Goal: Task Accomplishment & Management: Use online tool/utility

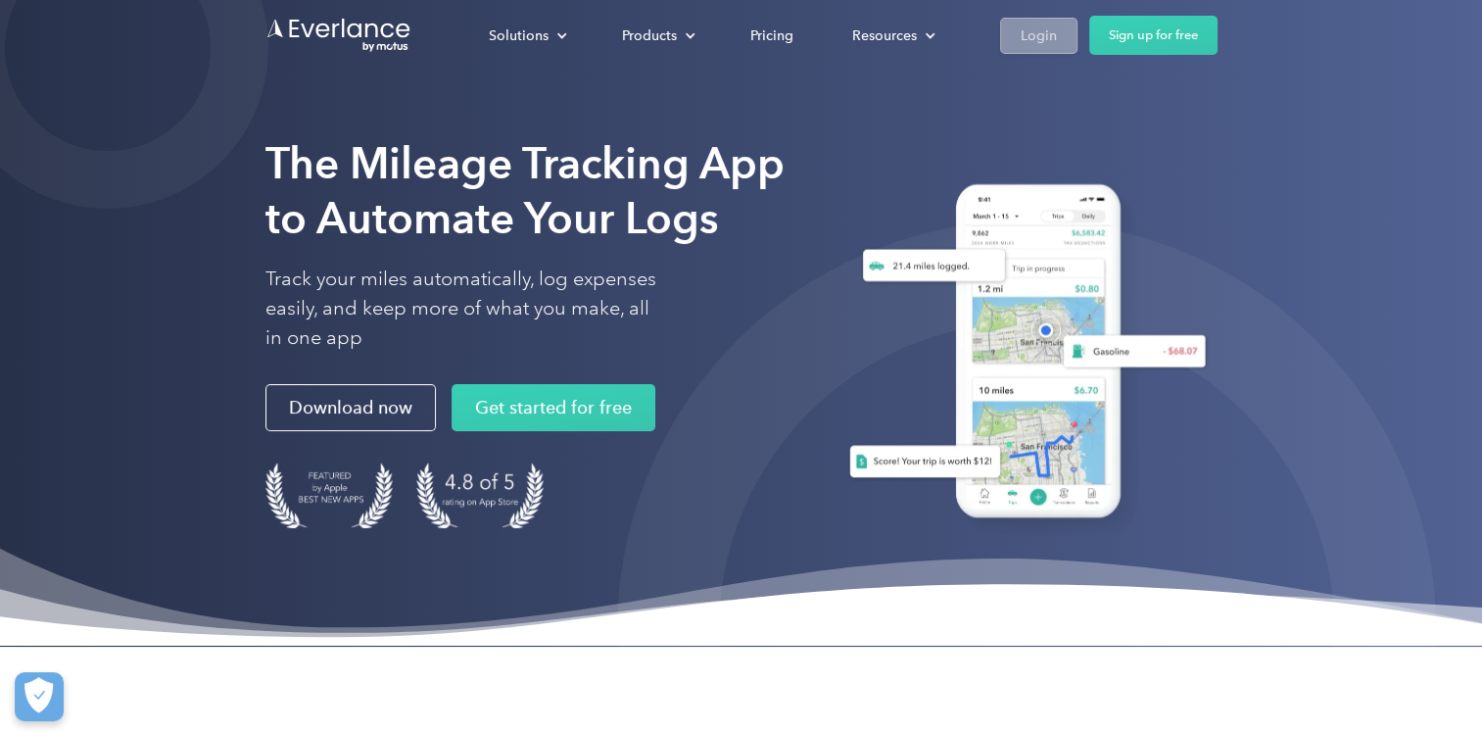
click at [1042, 29] on div "Login" at bounding box center [1039, 36] width 36 height 24
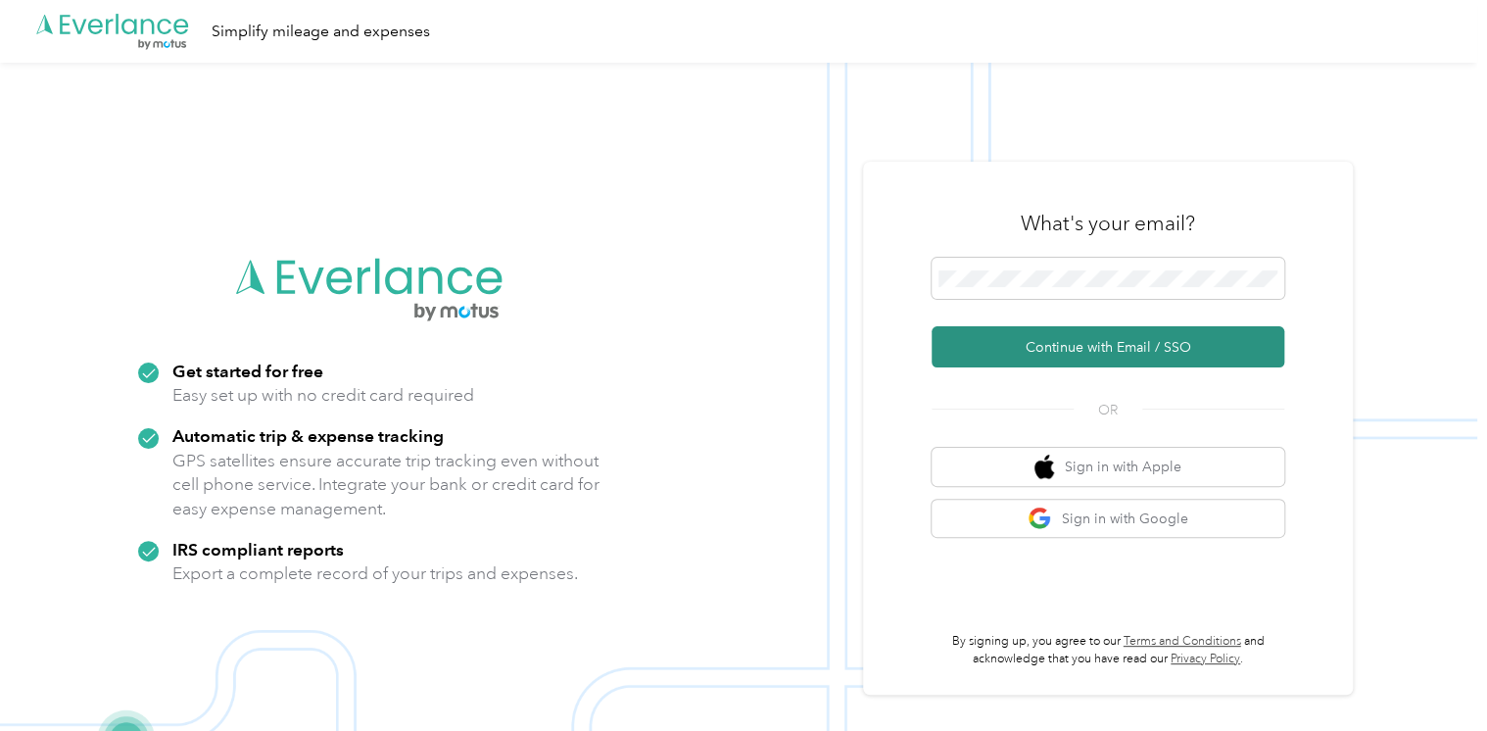
click at [1090, 340] on button "Continue with Email / SSO" at bounding box center [1108, 346] width 353 height 41
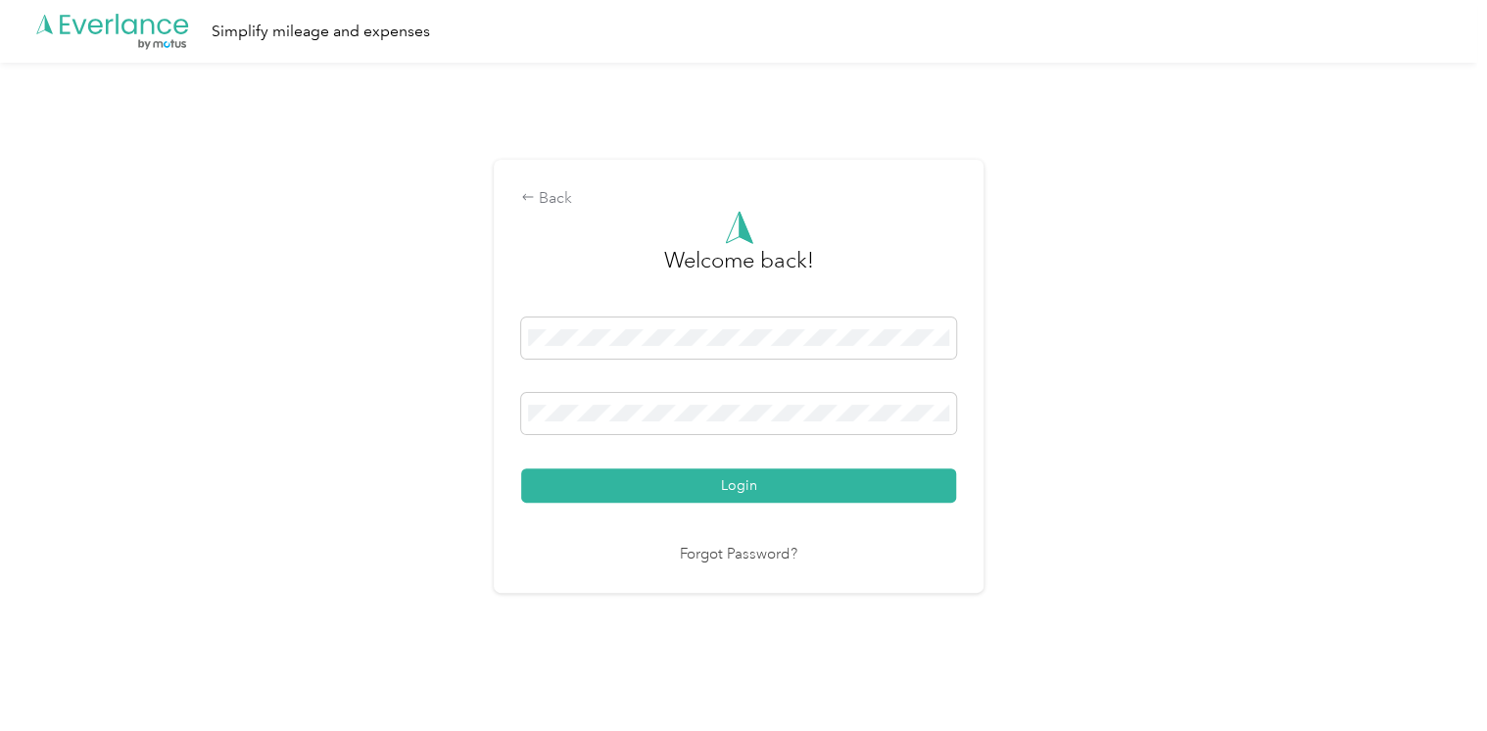
click at [745, 485] on button "Login" at bounding box center [738, 485] width 435 height 34
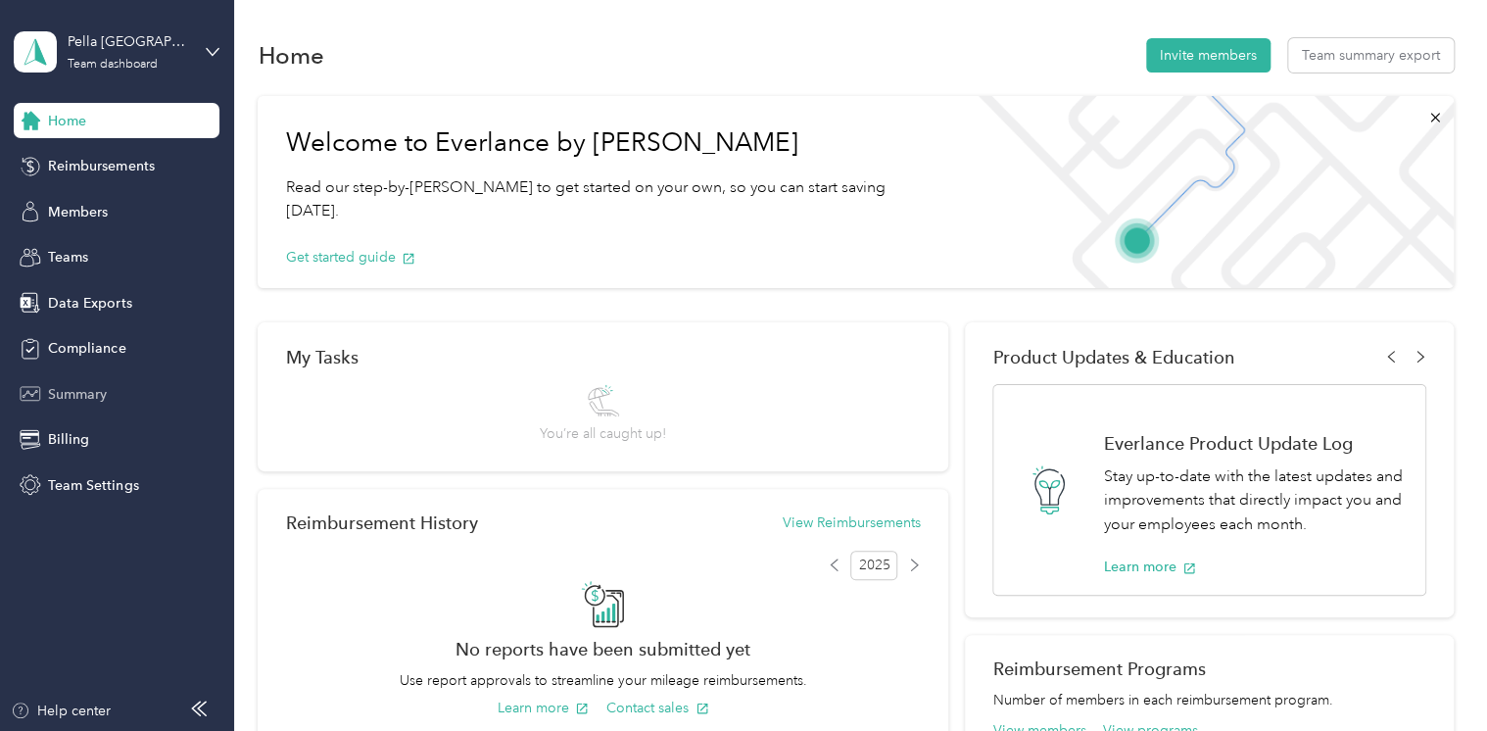
click at [69, 393] on span "Summary" at bounding box center [77, 394] width 59 height 21
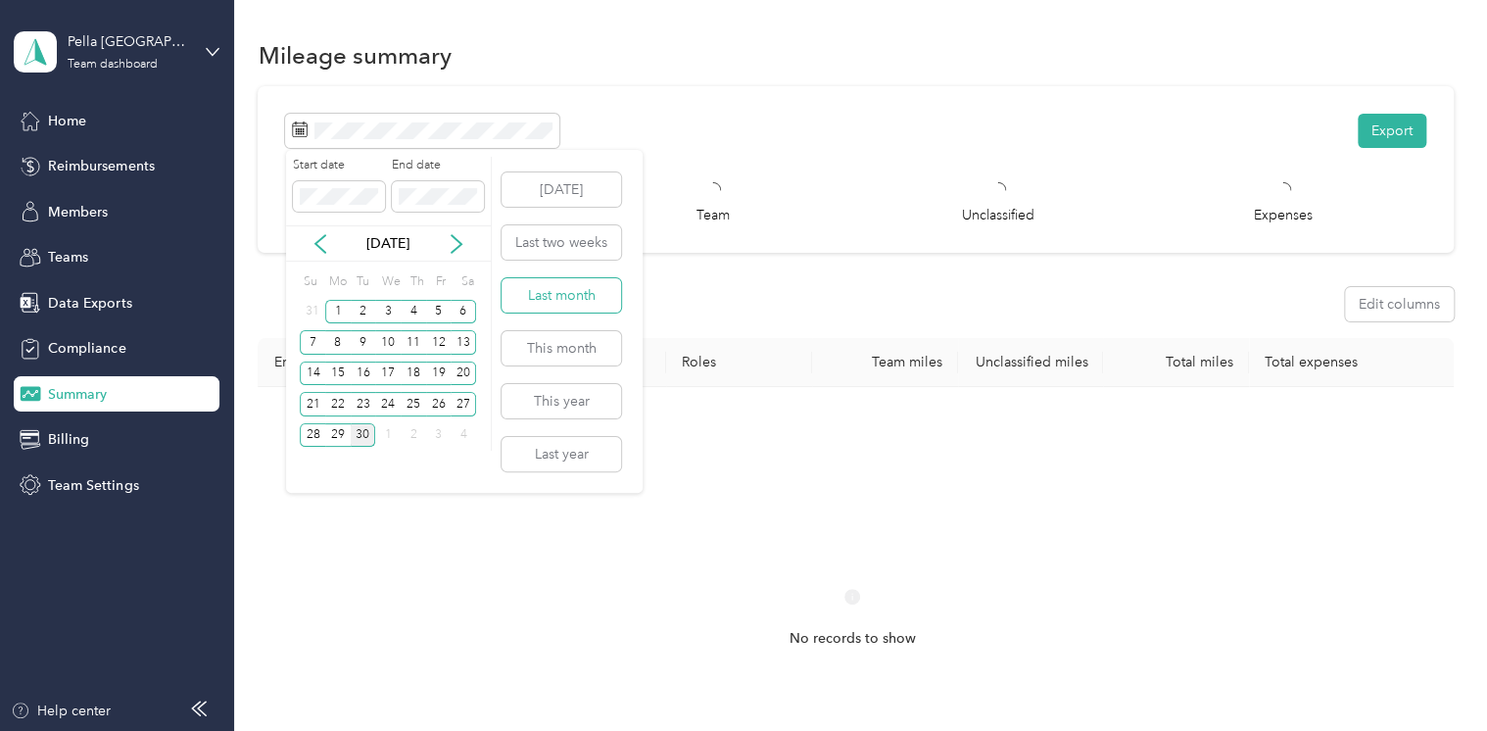
click at [573, 291] on button "Last month" at bounding box center [562, 295] width 120 height 34
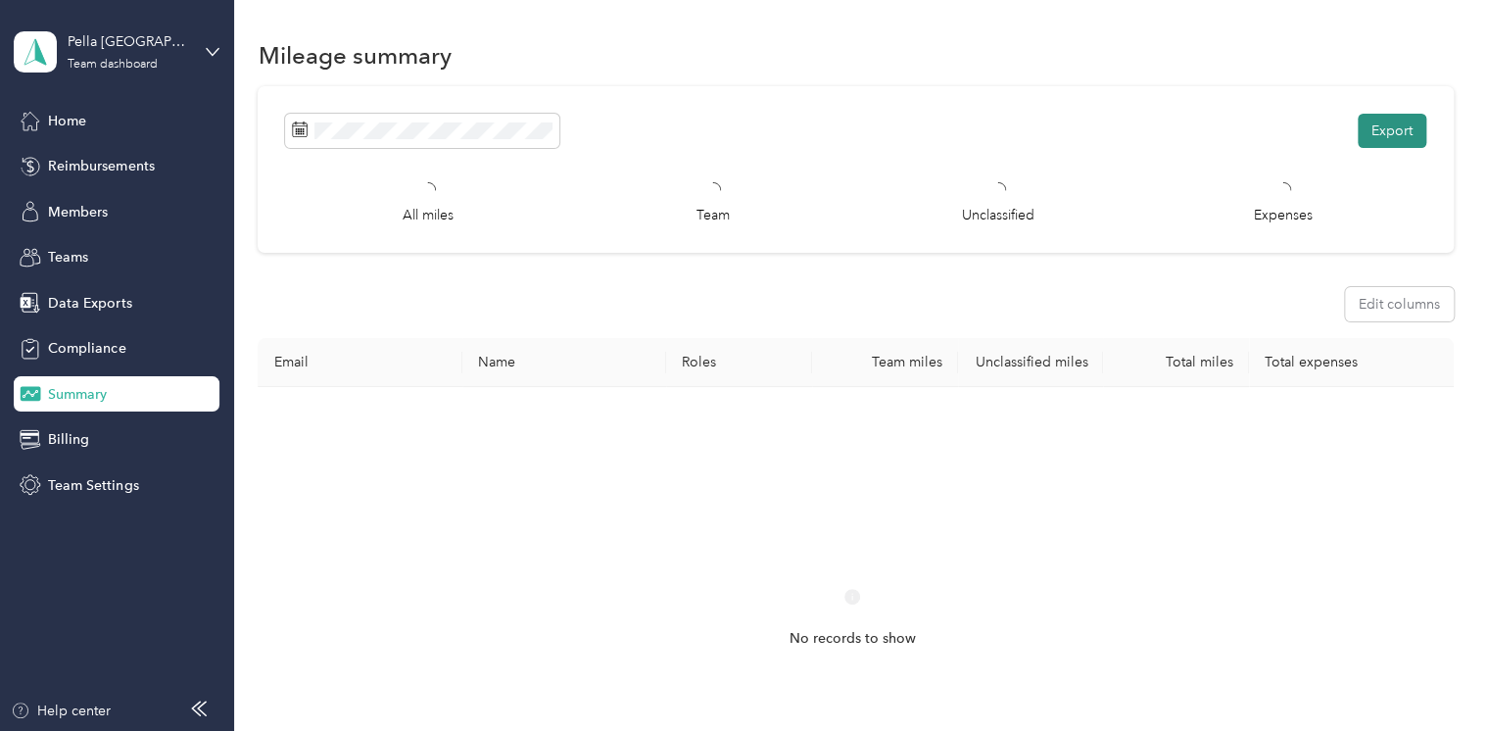
click at [1376, 131] on button "Export" at bounding box center [1392, 131] width 69 height 34
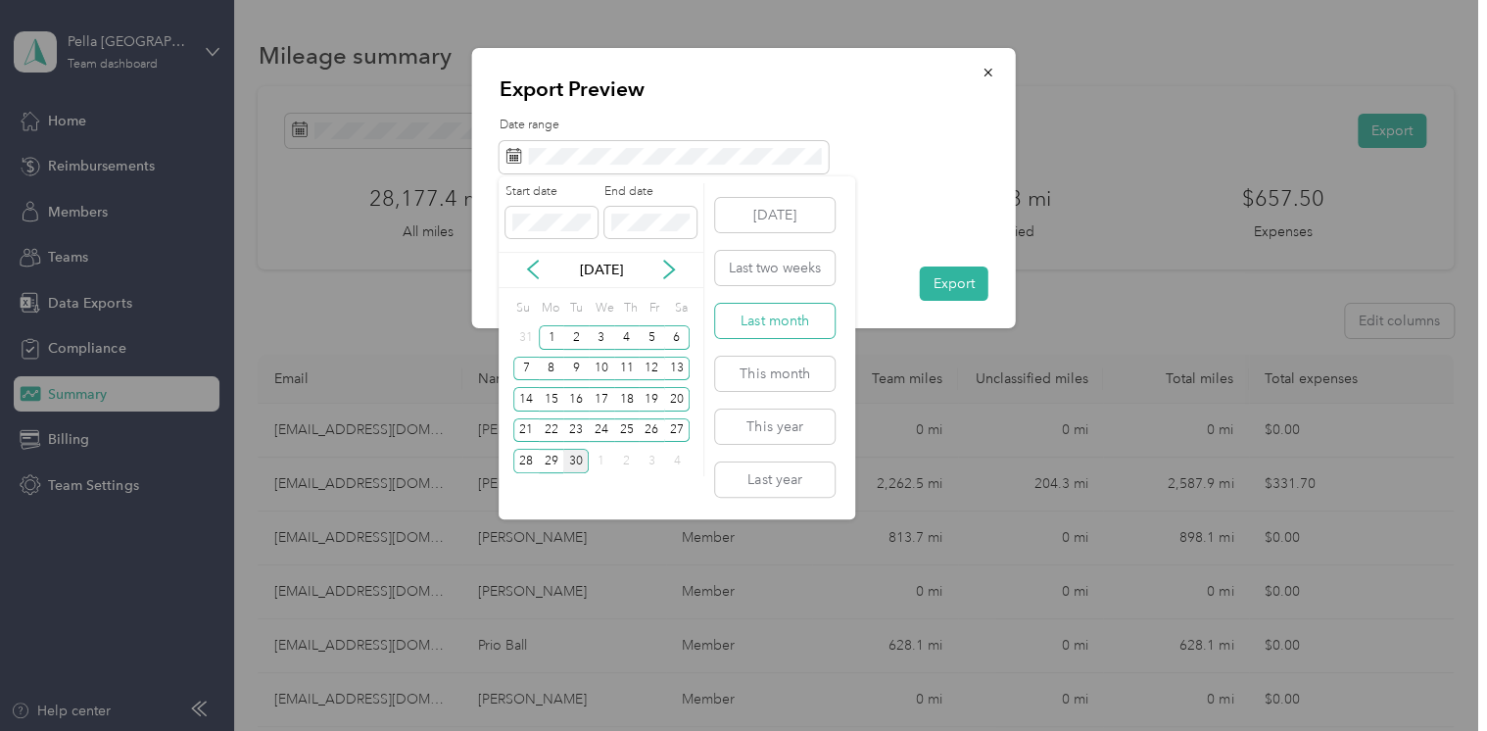
click at [778, 322] on button "Last month" at bounding box center [775, 321] width 120 height 34
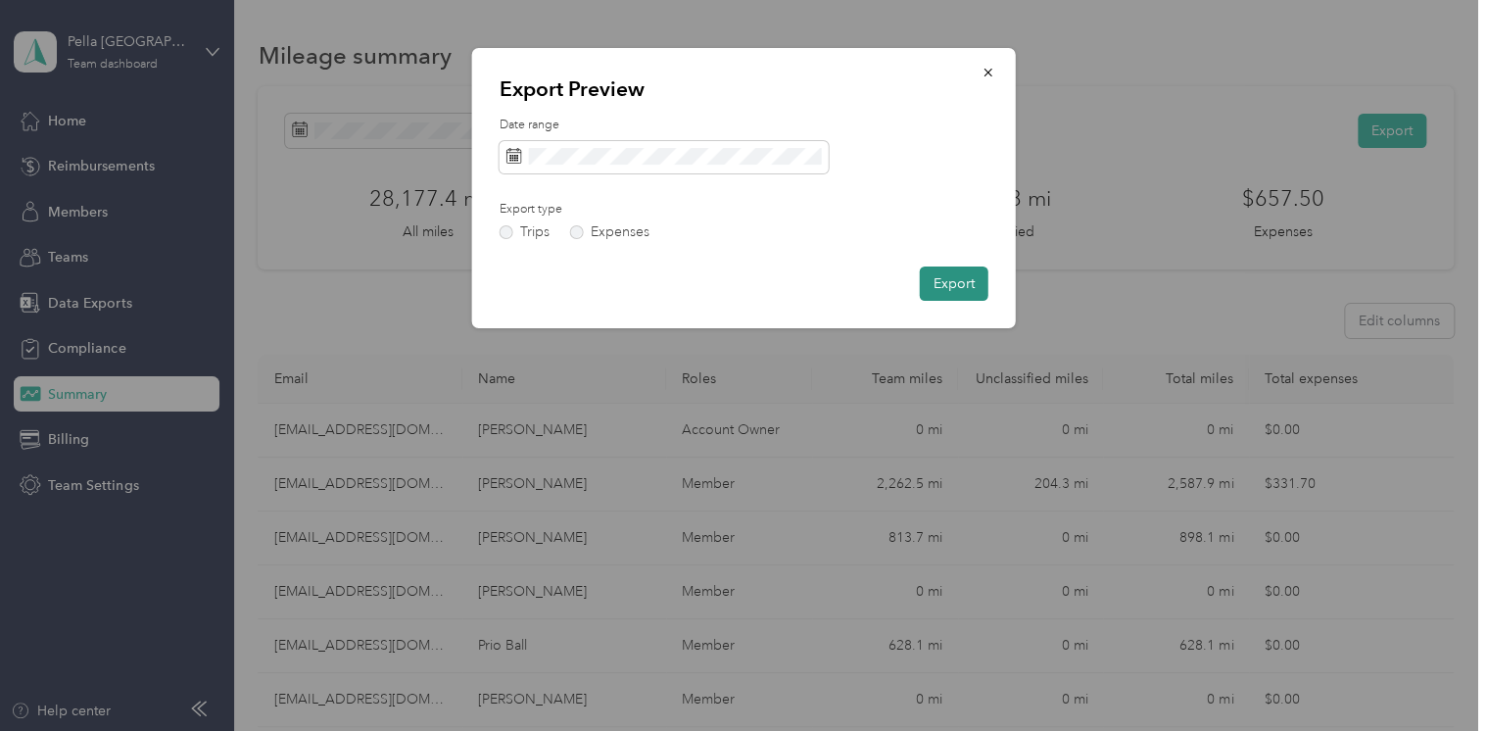
click at [952, 279] on button "Export" at bounding box center [954, 283] width 69 height 34
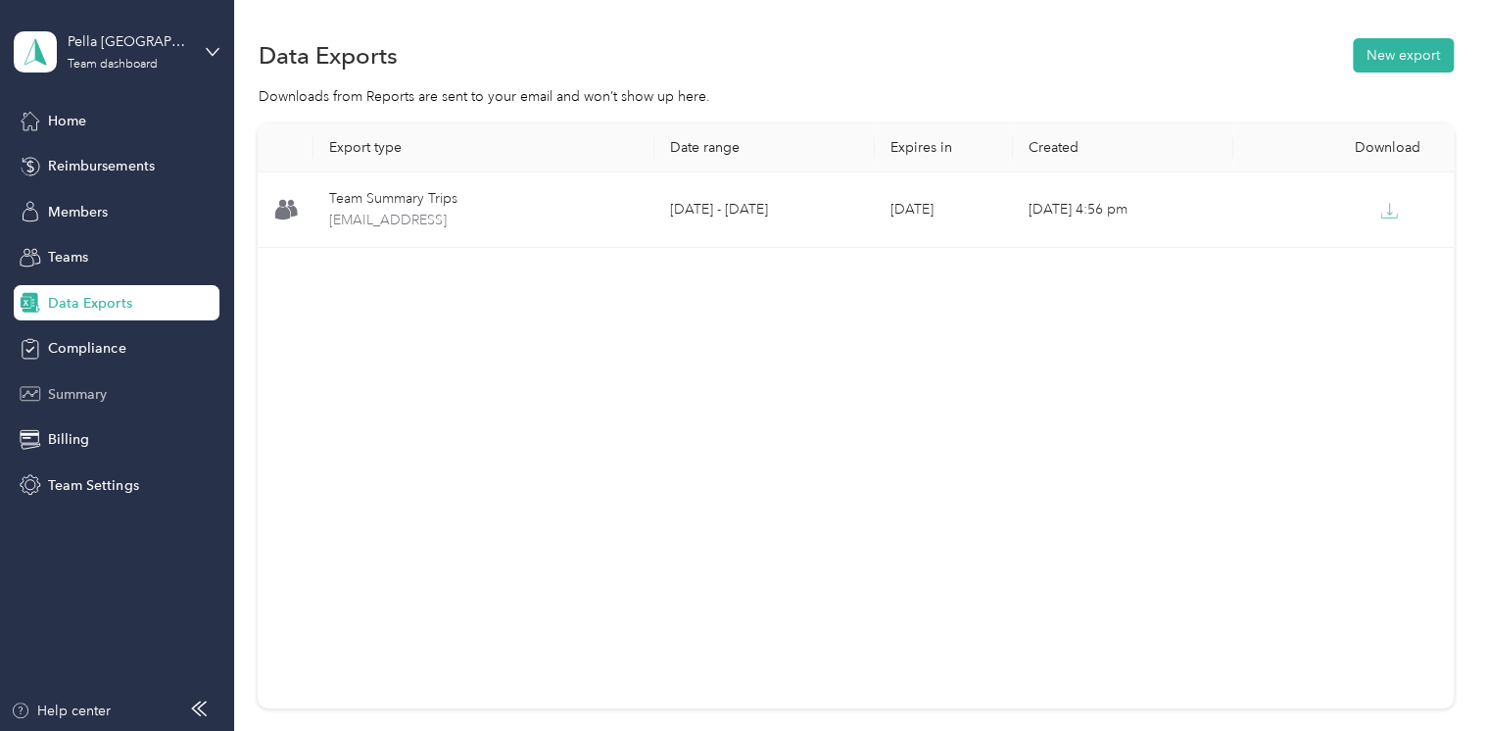
drag, startPoint x: 75, startPoint y: 394, endPoint x: 89, endPoint y: 386, distance: 15.8
click at [75, 394] on span "Summary" at bounding box center [77, 394] width 59 height 21
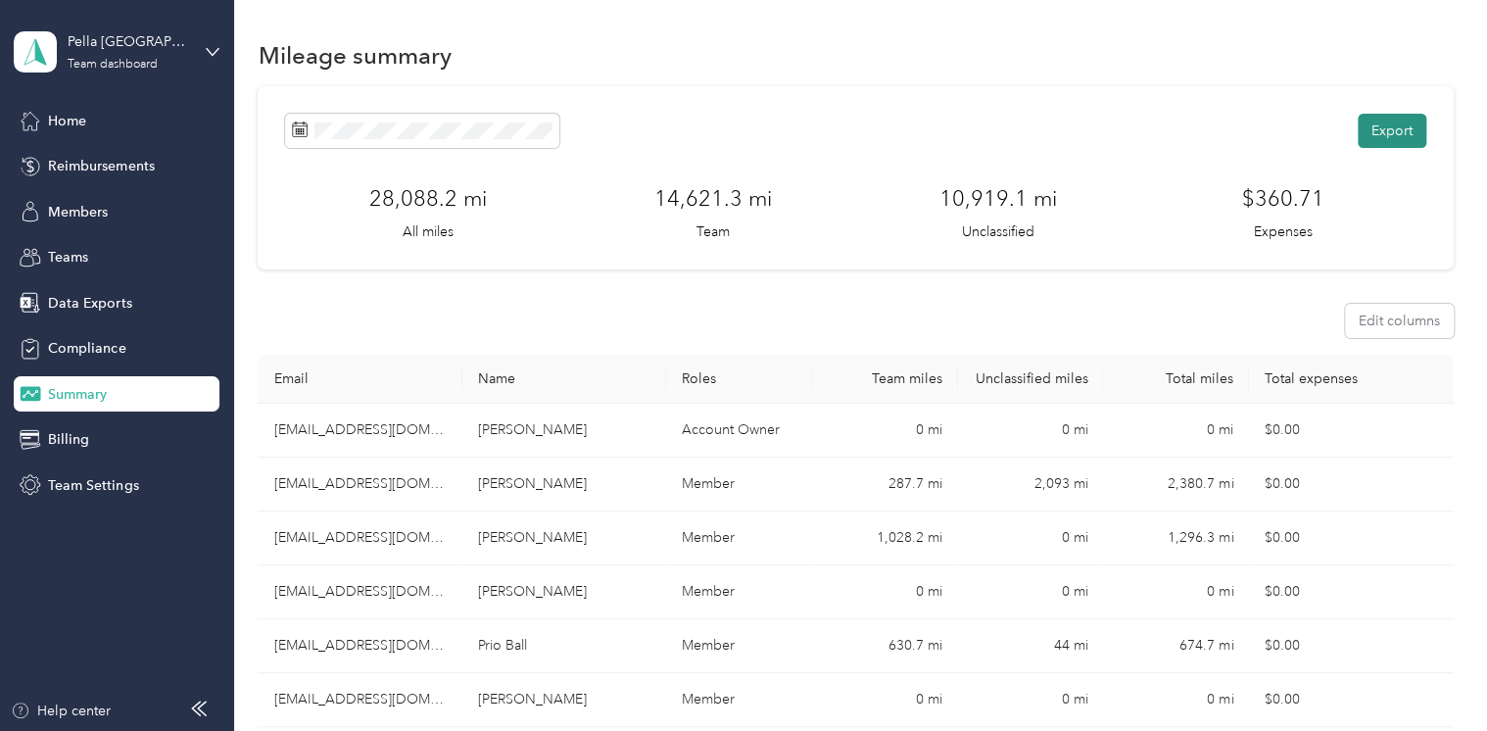
click at [1375, 131] on button "Export" at bounding box center [1392, 131] width 69 height 34
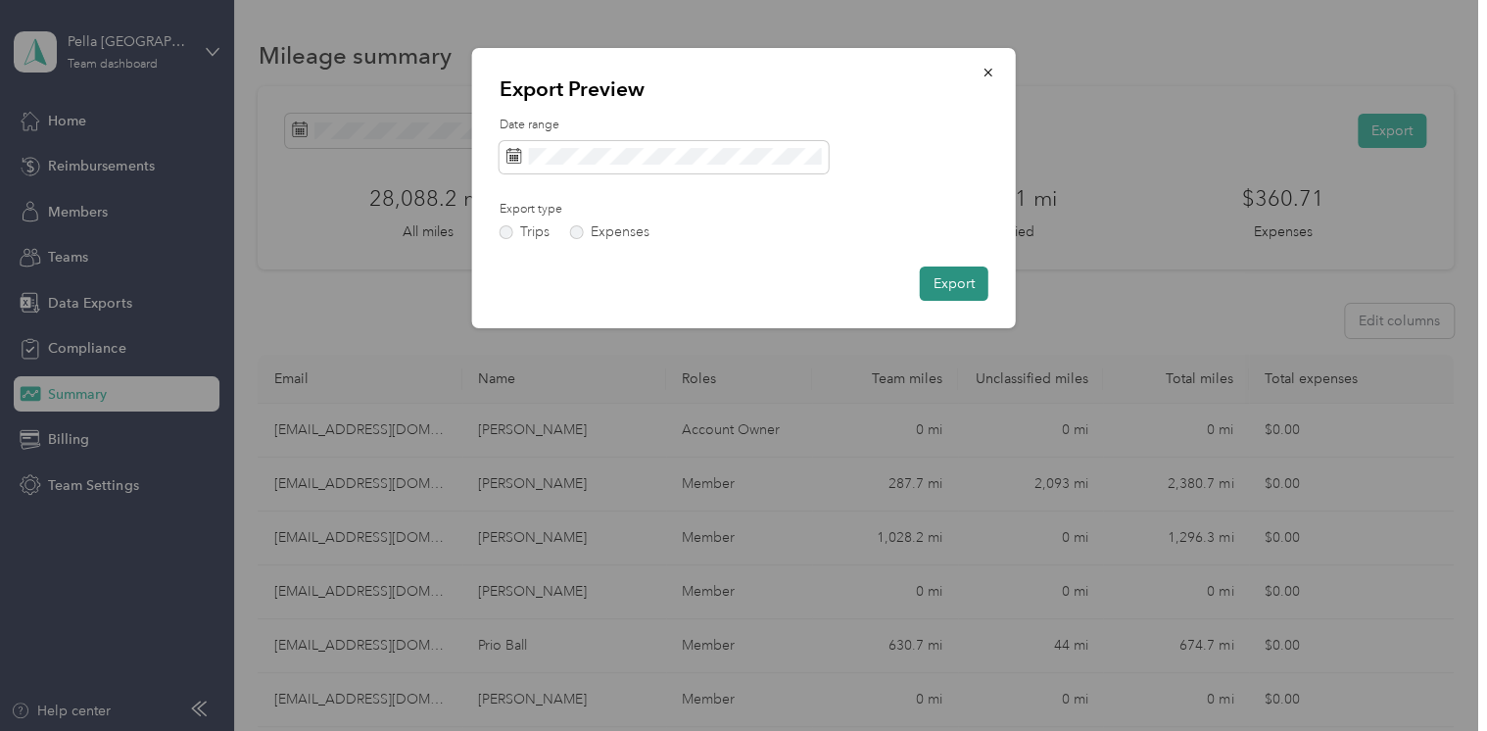
click at [952, 280] on button "Export" at bounding box center [954, 283] width 69 height 34
